Goal: Transaction & Acquisition: Purchase product/service

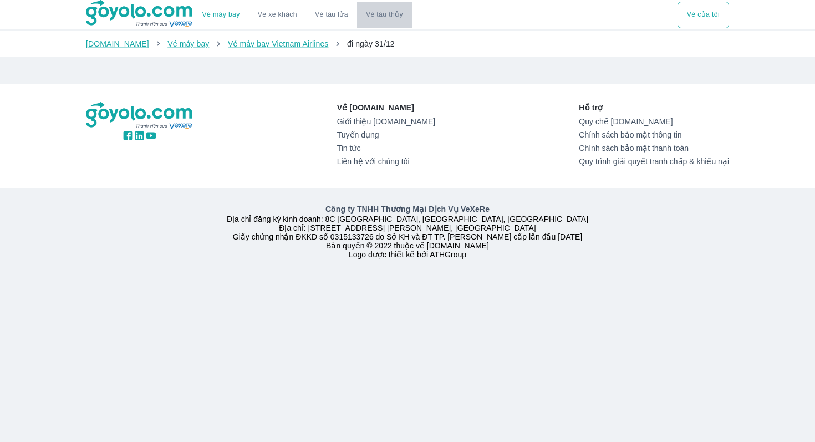
click at [390, 14] on button "Vé tàu thủy" at bounding box center [384, 15] width 55 height 27
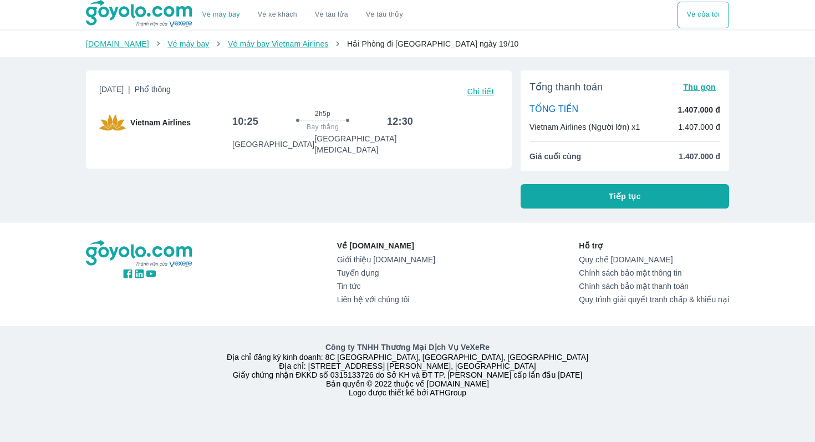
drag, startPoint x: 634, startPoint y: 195, endPoint x: 492, endPoint y: 203, distance: 142.8
click at [492, 204] on div "[DATE] | Phổ thông Chi tiết Vietnam Airlines 10:25 2h5p Bay thẳng 12:30 [GEOGRA…" at bounding box center [403, 135] width 652 height 147
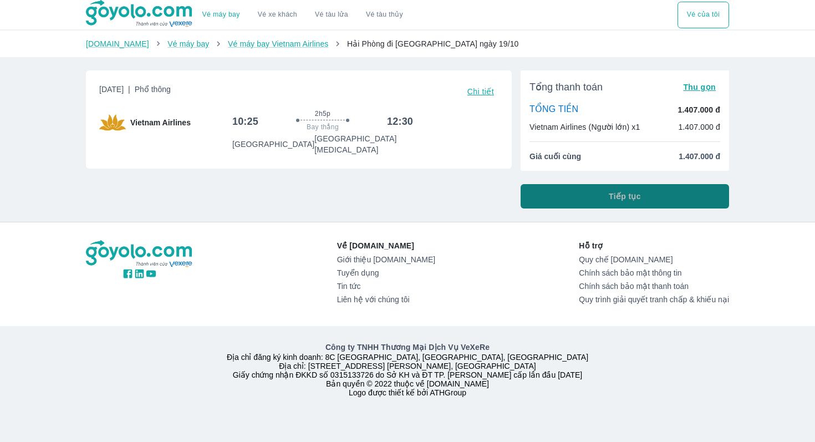
click at [613, 195] on span "Tiếp tục" at bounding box center [625, 196] width 32 height 11
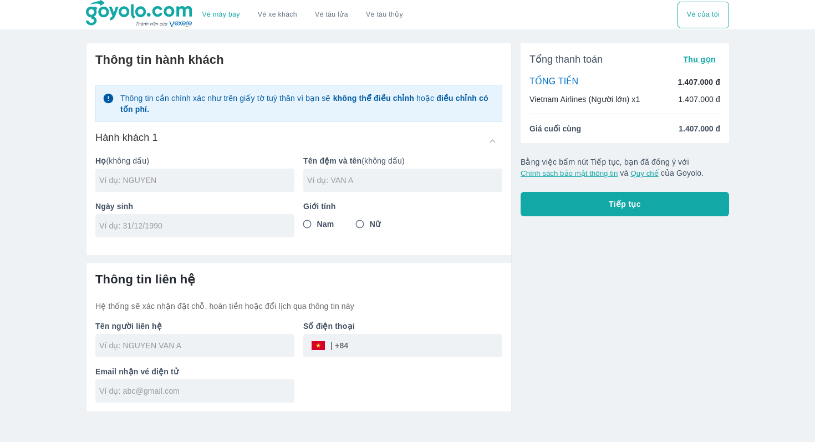
click at [322, 345] on div "​" at bounding box center [402, 345] width 199 height 23
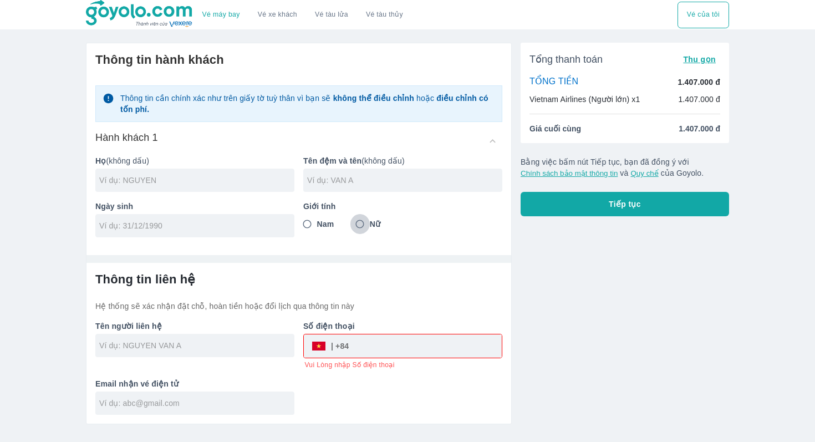
click at [360, 226] on input "Nữ" at bounding box center [360, 224] width 20 height 20
radio input "true"
click at [152, 179] on input "text" at bounding box center [196, 180] width 195 height 11
type input "[PERSON_NAME]"
click at [332, 182] on input "text" at bounding box center [404, 180] width 195 height 11
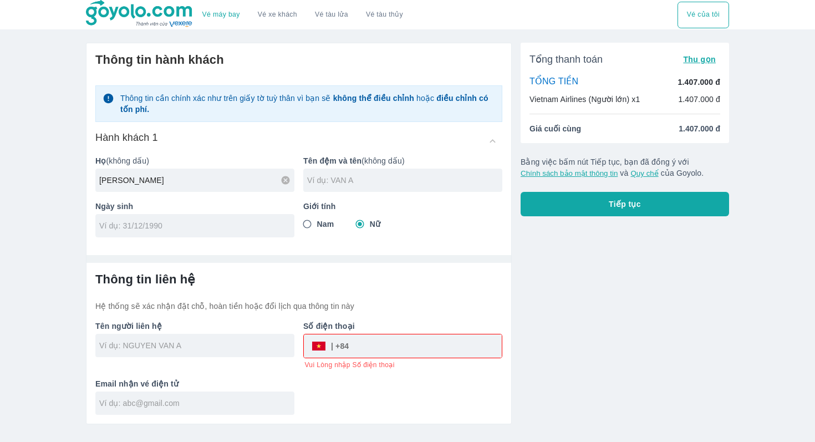
click at [199, 224] on div "Ngày sinh" at bounding box center [191, 214] width 208 height 45
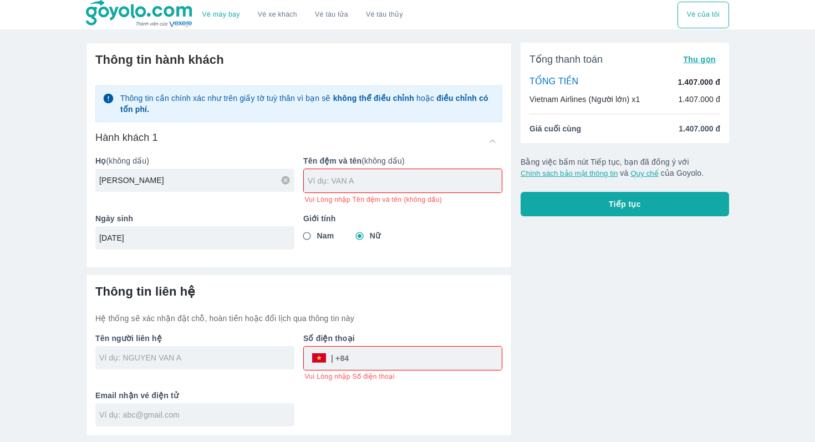
type input "[DATE]"
click at [189, 358] on input "text" at bounding box center [196, 357] width 195 height 11
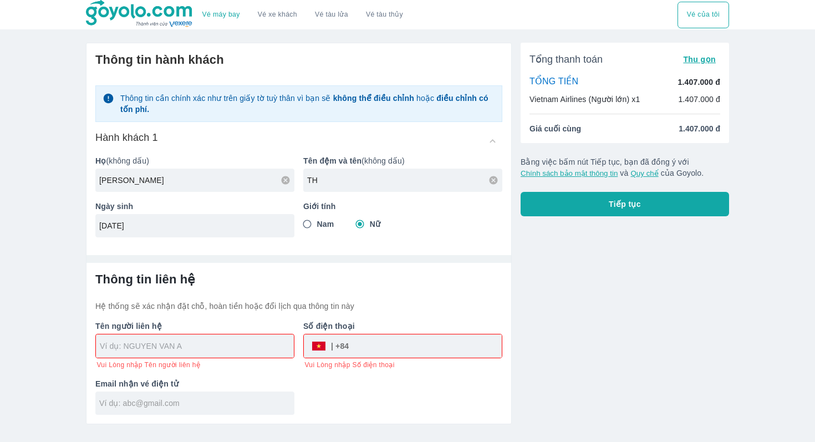
type input "T"
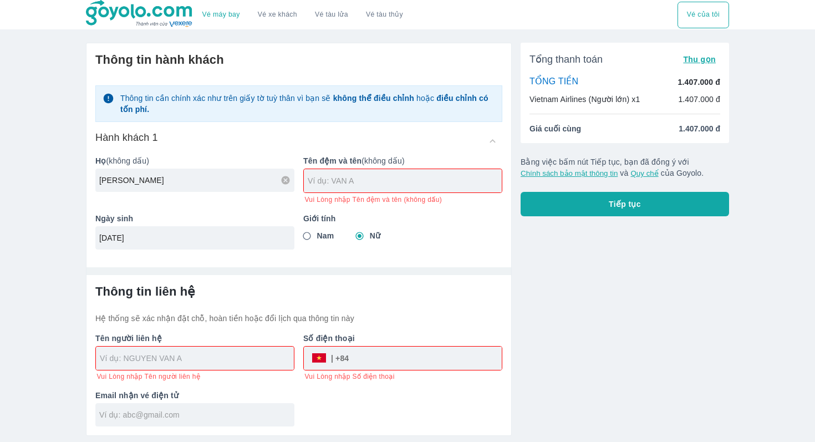
click at [125, 359] on input "text" at bounding box center [197, 358] width 194 height 11
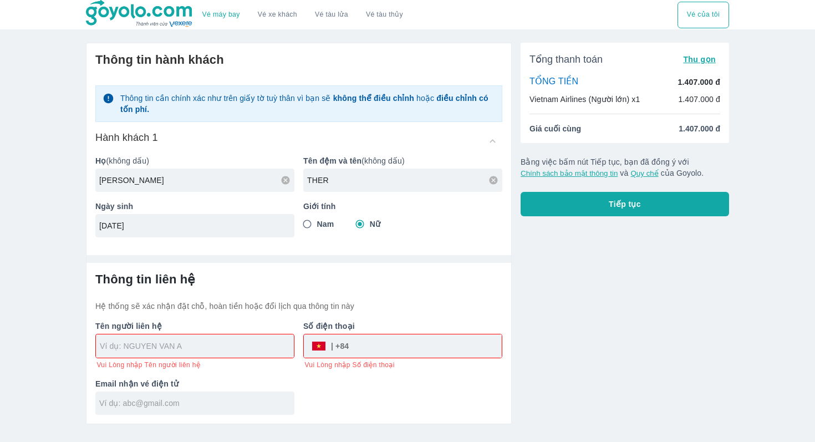
type input "THER"
click at [148, 346] on input "text" at bounding box center [197, 346] width 194 height 11
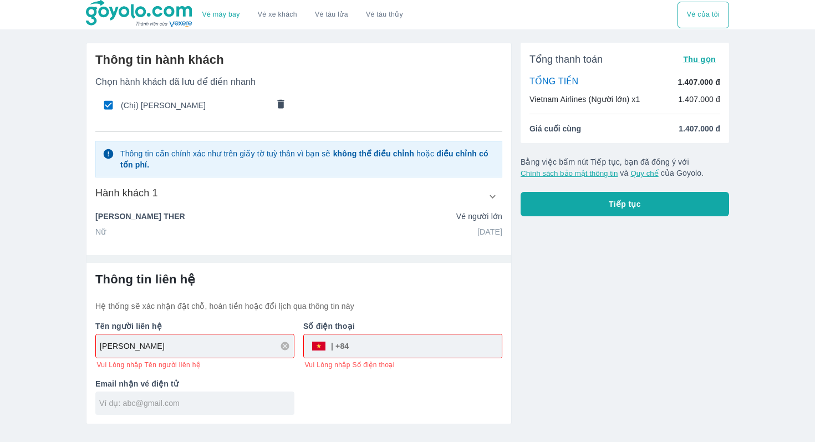
type input "[PERSON_NAME]"
click at [326, 353] on div "​" at bounding box center [403, 345] width 198 height 23
click at [354, 367] on span "Vui Lòng nhập Số điện thoại" at bounding box center [349, 364] width 90 height 9
click at [357, 349] on input "tel" at bounding box center [425, 346] width 153 height 27
type input "099"
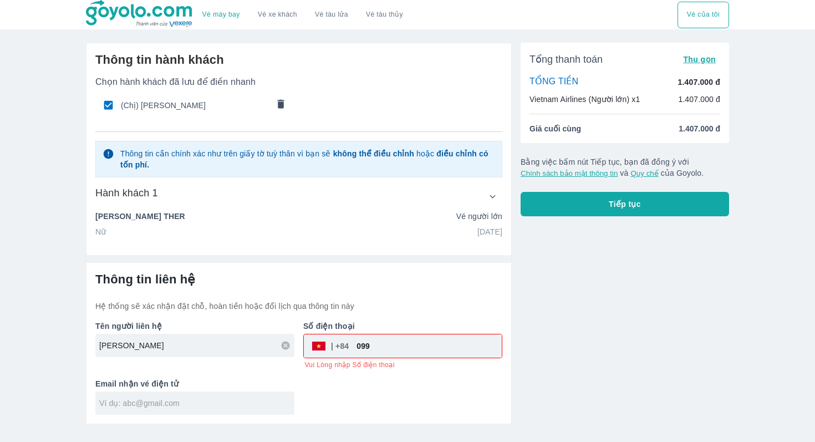
click at [146, 105] on span "(Chị) [PERSON_NAME]" at bounding box center [195, 105] width 148 height 11
radio input "false"
checkbox input "false"
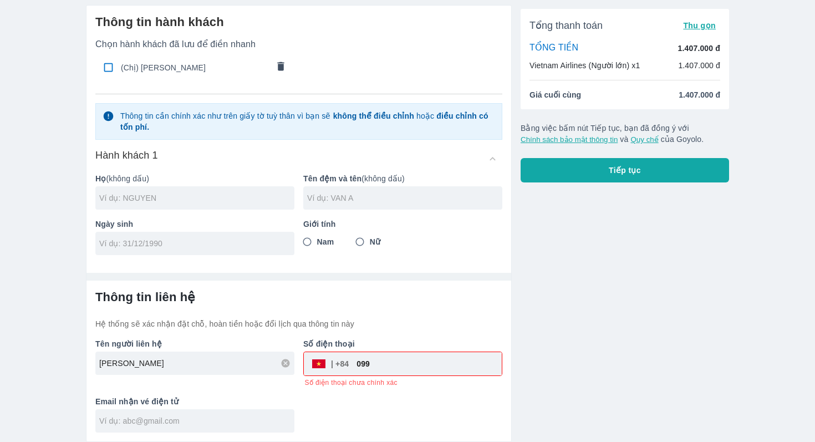
scroll to position [42, 0]
click at [133, 423] on input "text" at bounding box center [196, 420] width 195 height 11
type input "[EMAIL_ADDRESS][DOMAIN_NAME]"
click at [275, 434] on div "Thông tin liên hệ Hệ thống sẽ xác nhận đặt chỗ, hoàn tiền hoặc đổi lịch qua thô…" at bounding box center [299, 361] width 425 height 161
click at [127, 199] on input "text" at bounding box center [196, 197] width 195 height 11
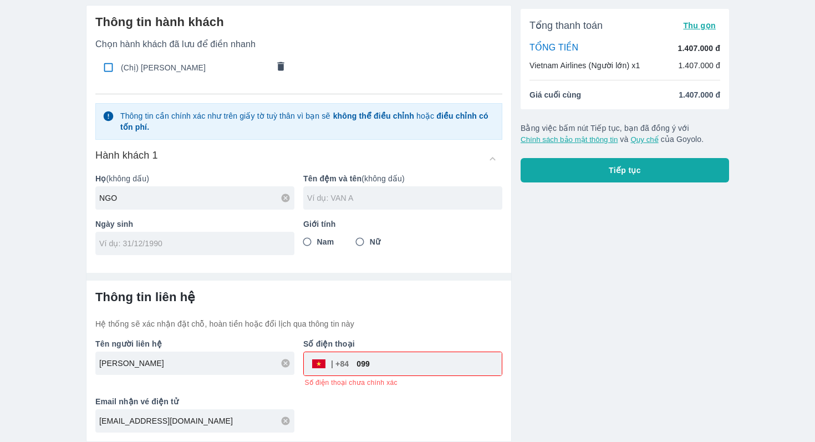
type input "NGO"
click at [316, 197] on input "text" at bounding box center [404, 197] width 195 height 11
type input "[PERSON_NAME]"
click at [358, 242] on input "Nữ" at bounding box center [360, 242] width 20 height 20
radio input "true"
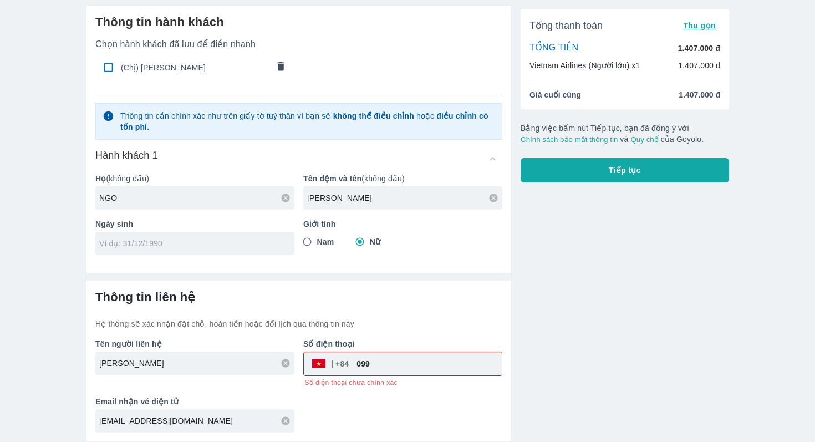
click at [211, 244] on input "tel" at bounding box center [191, 243] width 184 height 11
type input "[DATE]"
click at [374, 364] on input "099" at bounding box center [425, 363] width 153 height 27
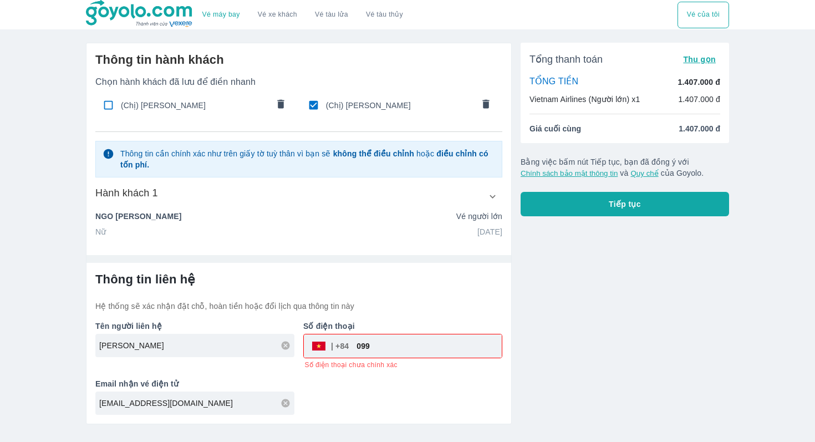
scroll to position [0, 0]
type input "0934743074"
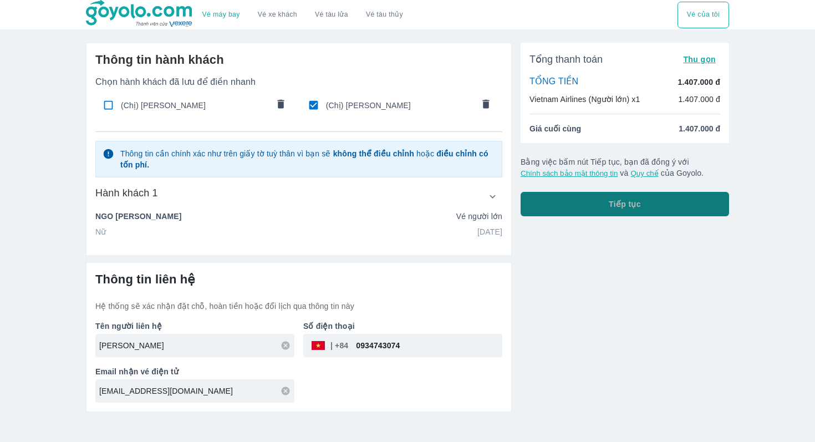
click at [617, 202] on span "Tiếp tục" at bounding box center [625, 204] width 32 height 11
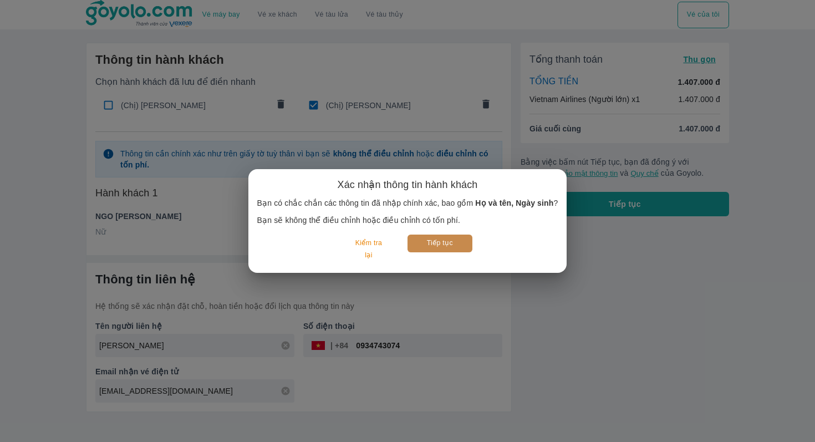
click at [448, 247] on button "Tiếp tục" at bounding box center [440, 243] width 65 height 17
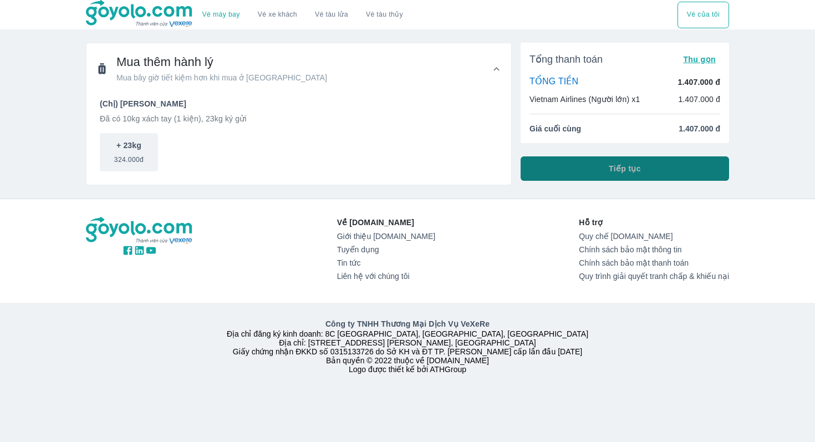
click at [619, 164] on span "Tiếp tục" at bounding box center [625, 168] width 32 height 11
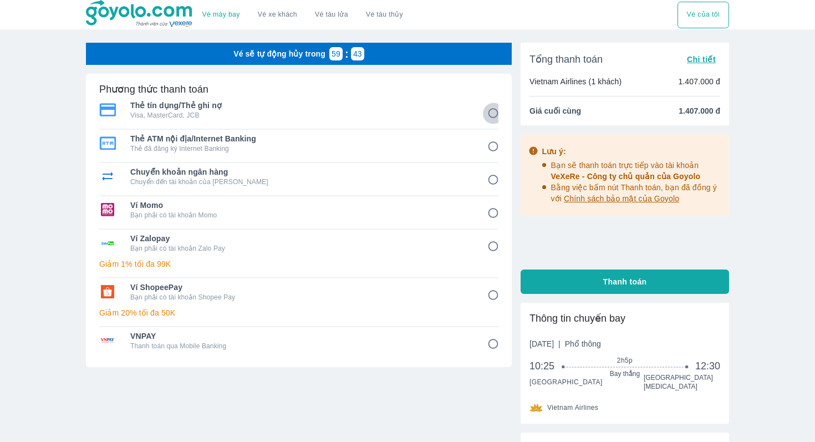
click at [493, 115] on input "1" at bounding box center [493, 114] width 22 height 22
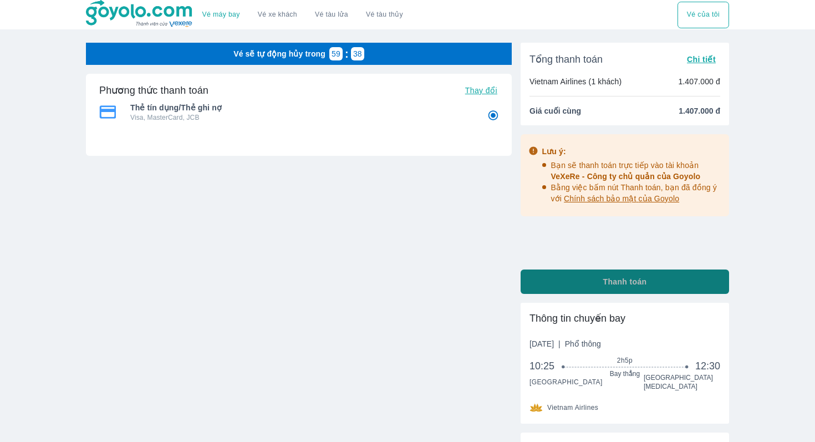
click at [625, 281] on span "Thanh toán" at bounding box center [625, 281] width 44 height 11
radio input "true"
